Goal: Transaction & Acquisition: Purchase product/service

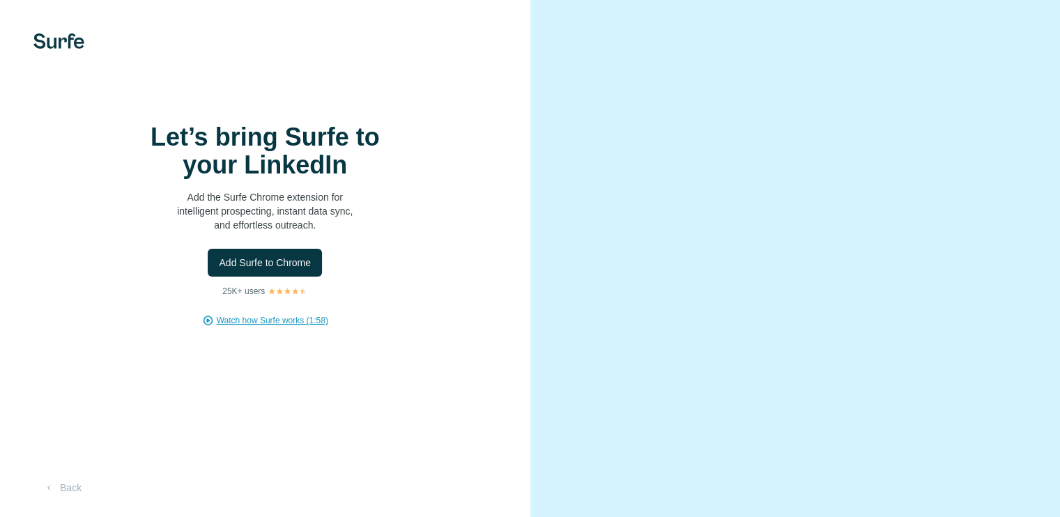
scroll to position [54, 0]
click at [67, 485] on button "Back" at bounding box center [62, 487] width 58 height 25
click at [269, 270] on span "Add Surfe to Chrome" at bounding box center [265, 263] width 92 height 14
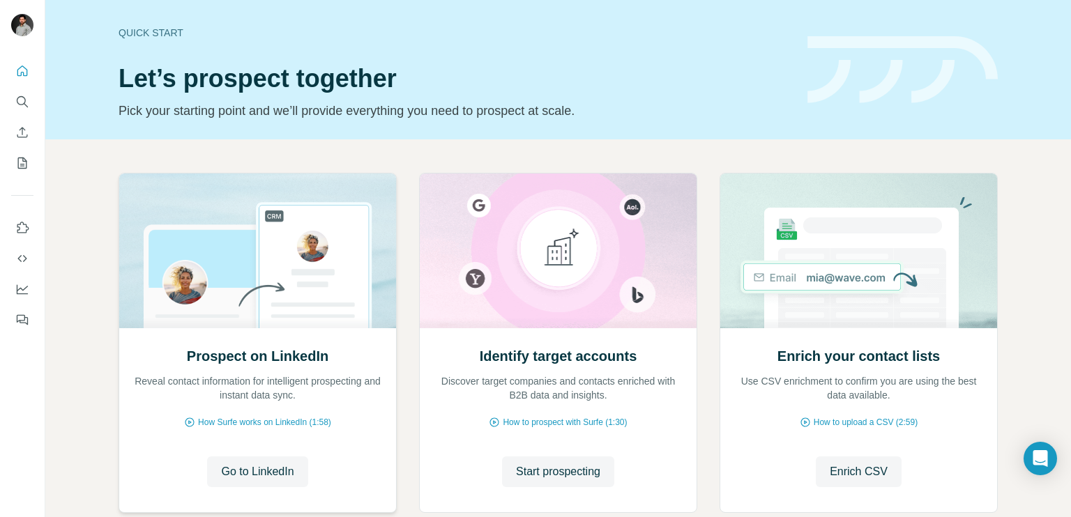
scroll to position [84, 0]
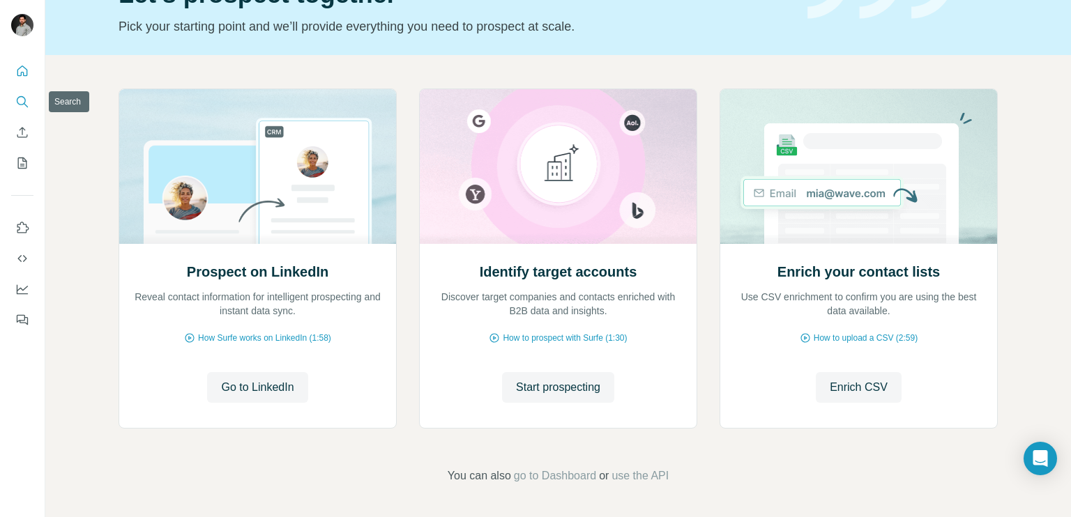
click at [17, 101] on icon "Search" at bounding box center [21, 100] width 9 height 9
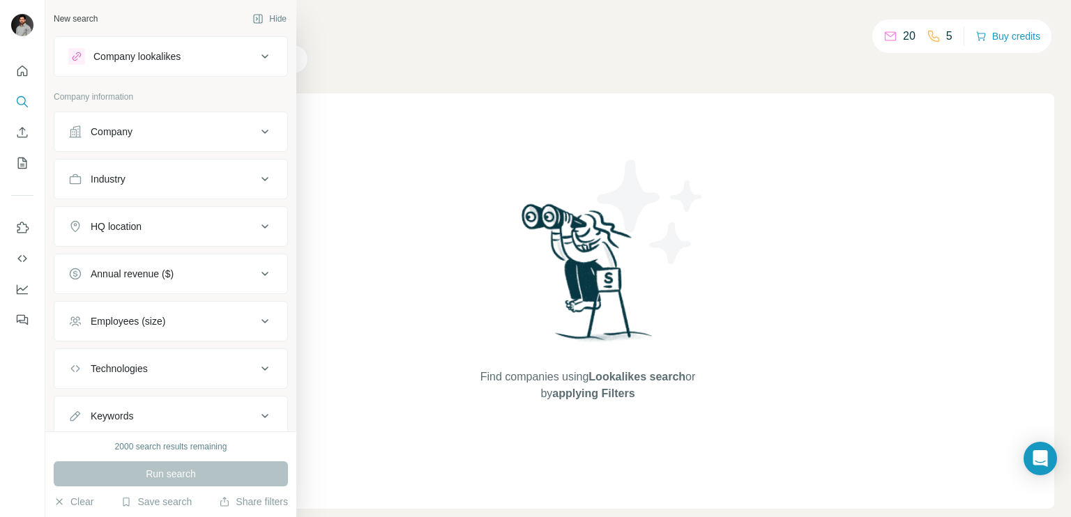
scroll to position [41, 0]
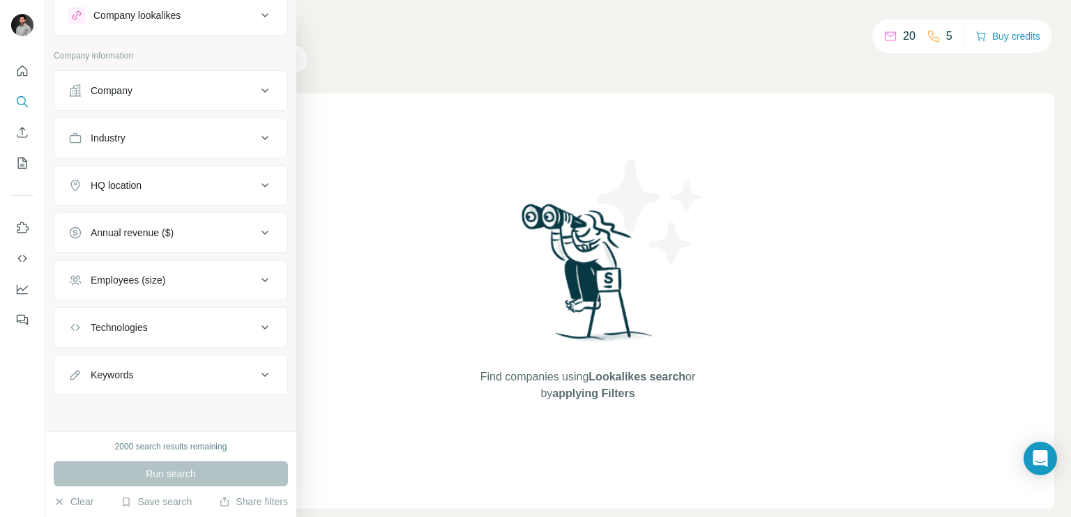
click at [197, 326] on div "Technologies" at bounding box center [162, 328] width 188 height 14
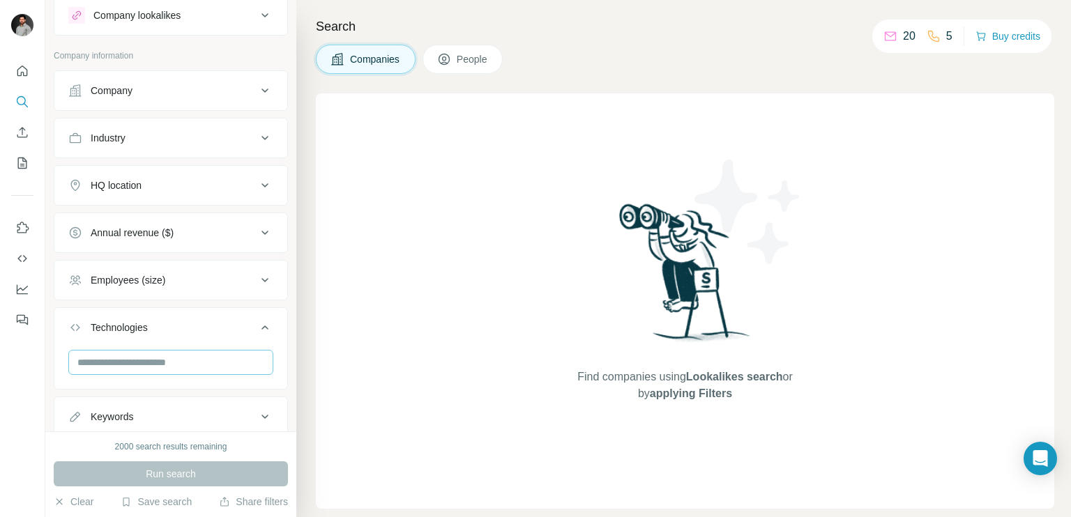
scroll to position [83, 0]
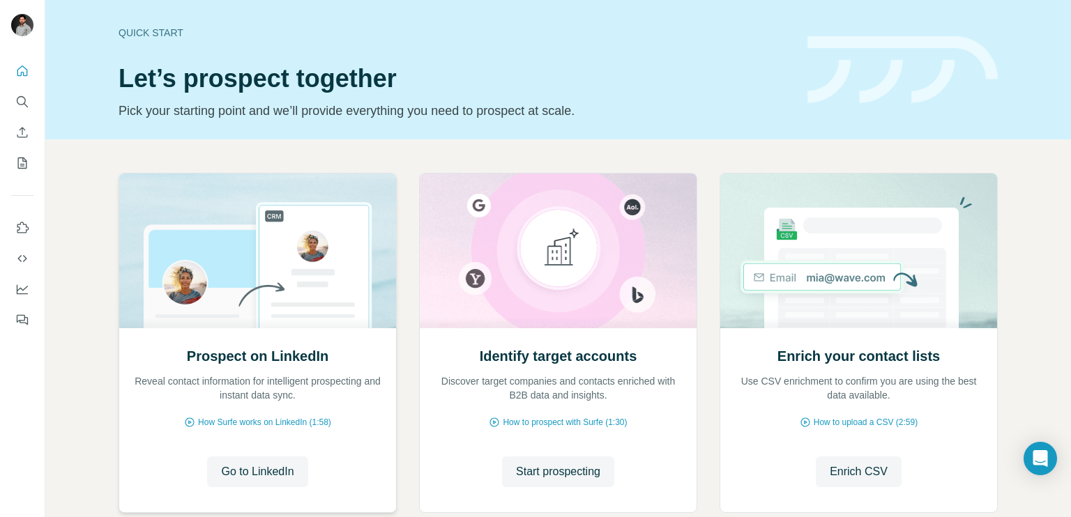
click at [318, 230] on img at bounding box center [258, 251] width 278 height 155
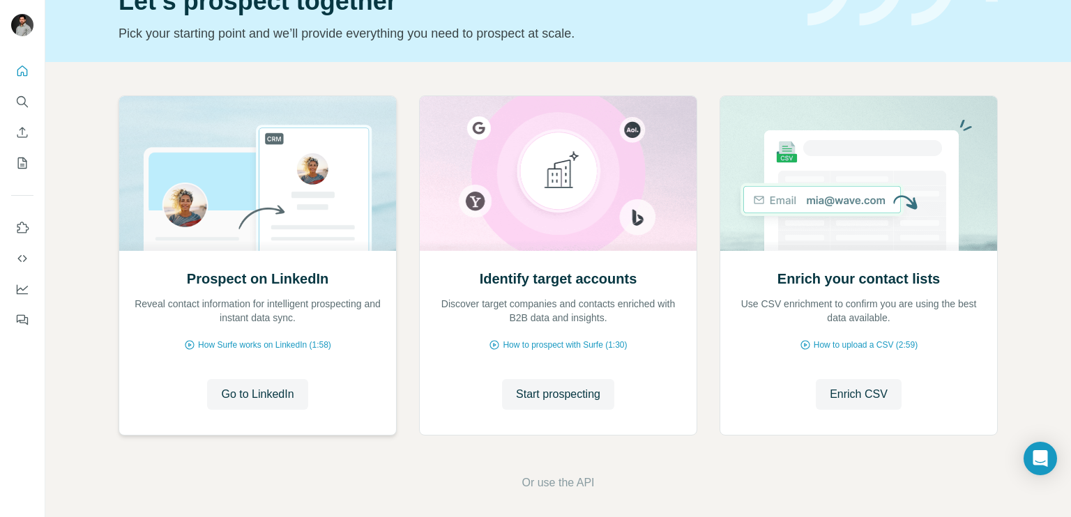
scroll to position [84, 0]
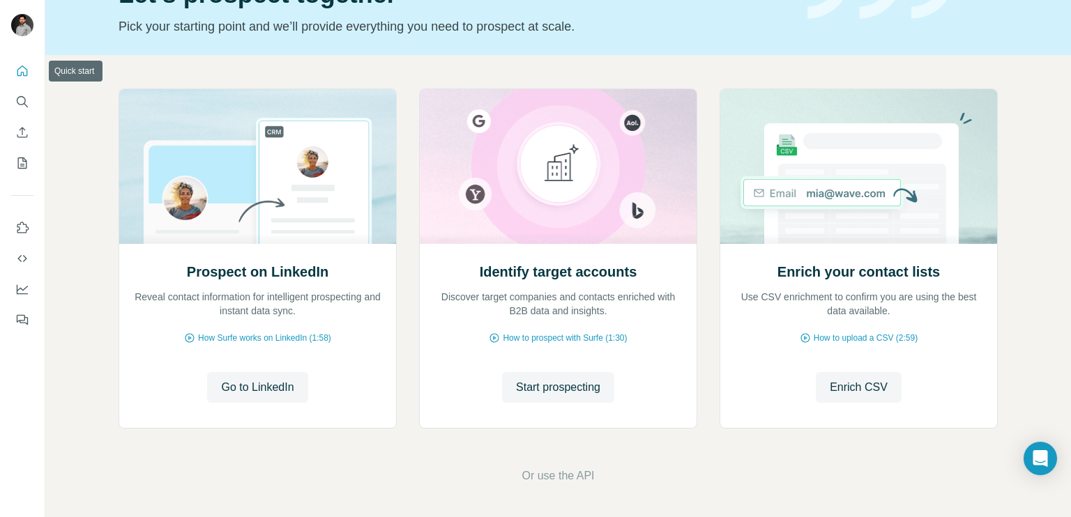
click at [20, 62] on button "Quick start" at bounding box center [22, 71] width 22 height 25
click at [19, 291] on icon "Dashboard" at bounding box center [22, 289] width 14 height 14
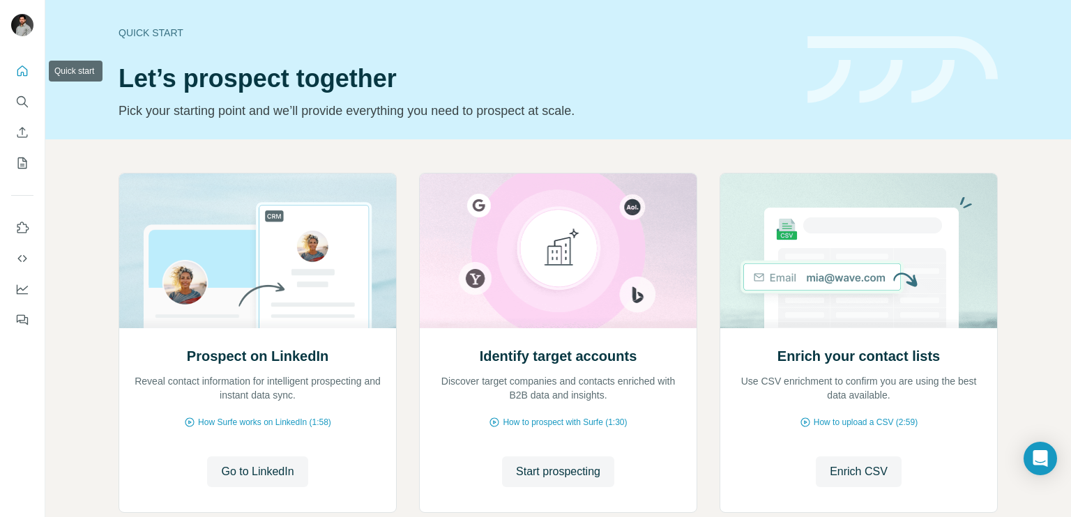
click at [18, 71] on icon "Quick start" at bounding box center [22, 71] width 14 height 14
click at [17, 102] on icon "Search" at bounding box center [22, 102] width 14 height 14
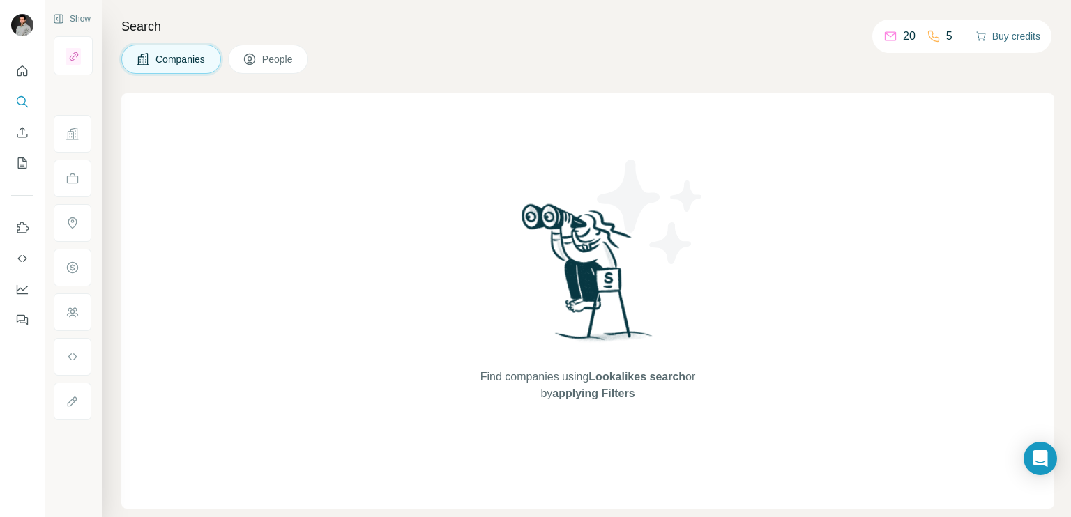
click at [992, 43] on button "Buy credits" at bounding box center [1007, 36] width 65 height 20
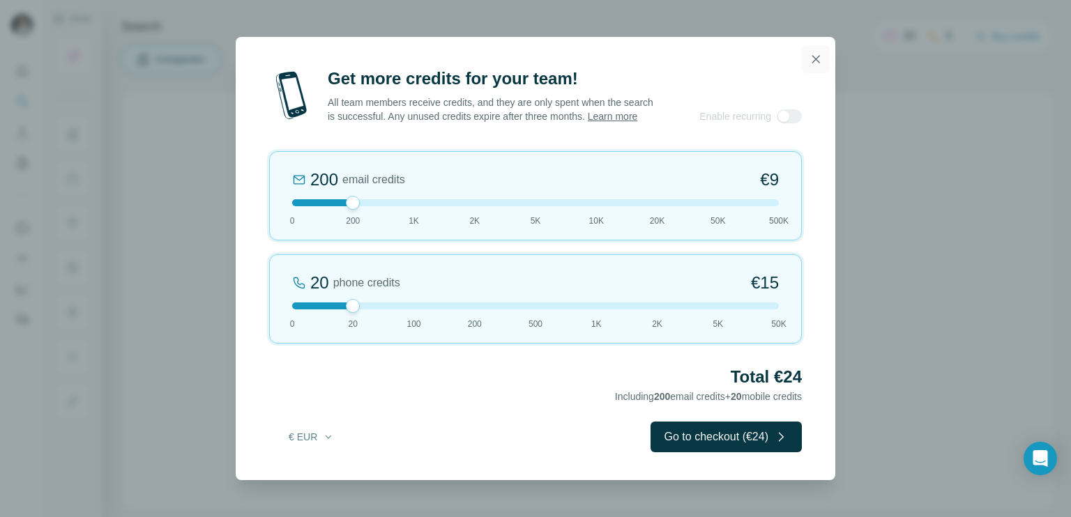
click at [814, 57] on icon "button" at bounding box center [816, 59] width 14 height 14
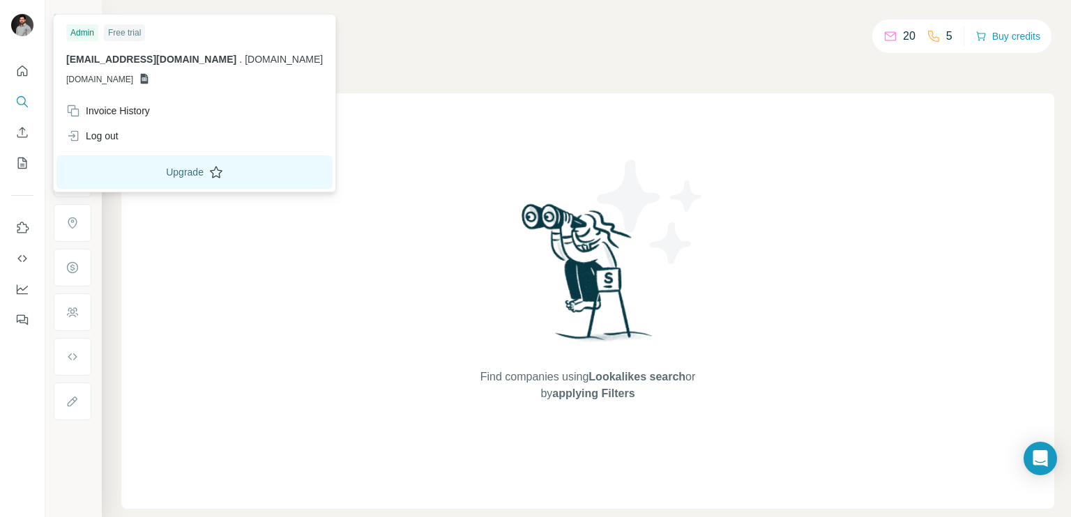
click at [135, 181] on button "Upgrade" at bounding box center [194, 171] width 276 height 33
